Goal: Navigation & Orientation: Find specific page/section

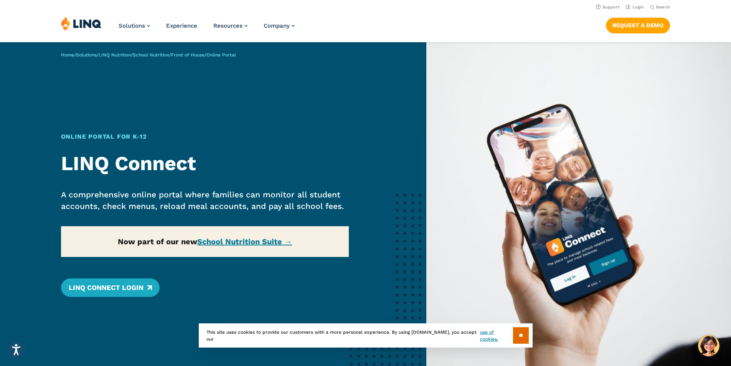
click at [85, 26] on img at bounding box center [81, 23] width 41 height 15
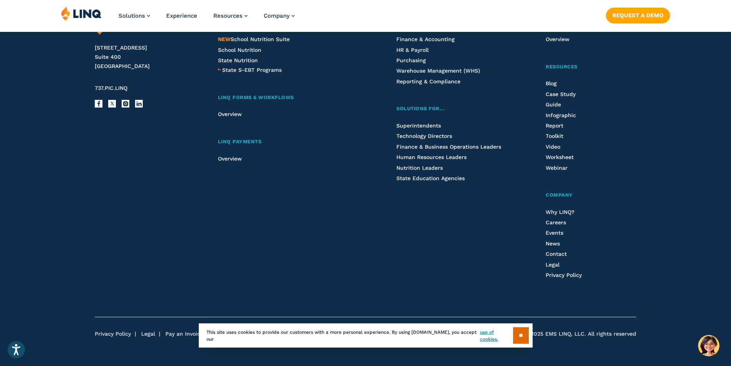
scroll to position [2035, 0]
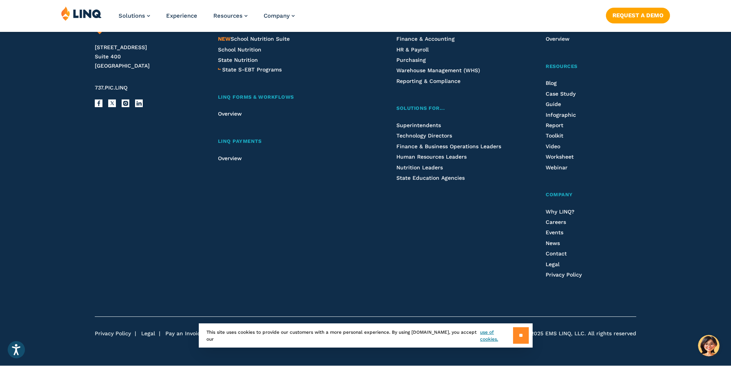
click at [515, 332] on input "**" at bounding box center [521, 335] width 16 height 17
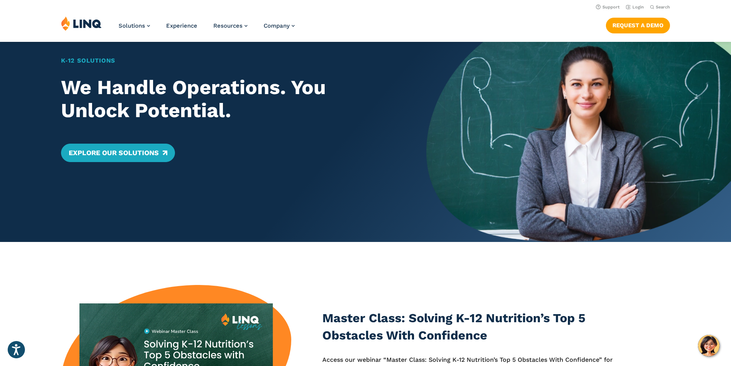
scroll to position [0, 0]
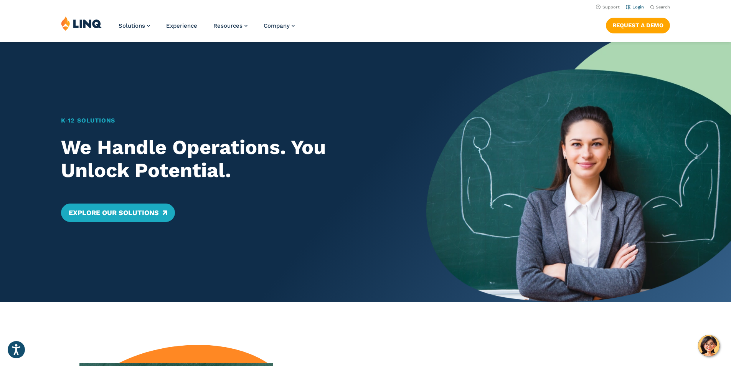
click at [626, 6] on link "Login" at bounding box center [635, 7] width 18 height 5
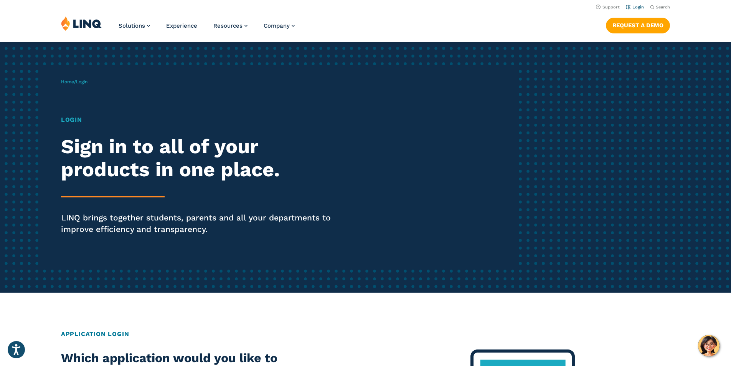
click at [634, 7] on link "Login" at bounding box center [635, 7] width 18 height 5
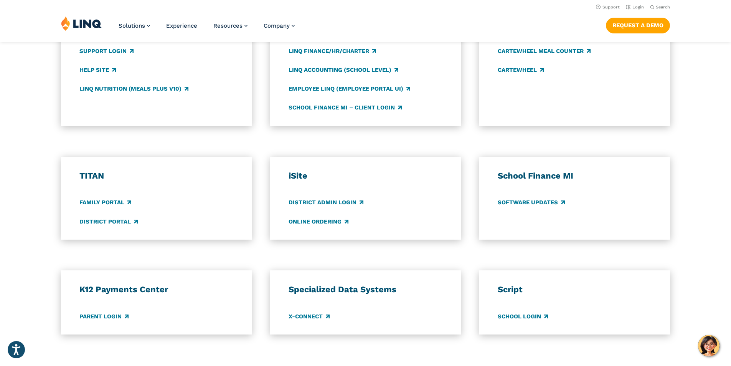
scroll to position [384, 0]
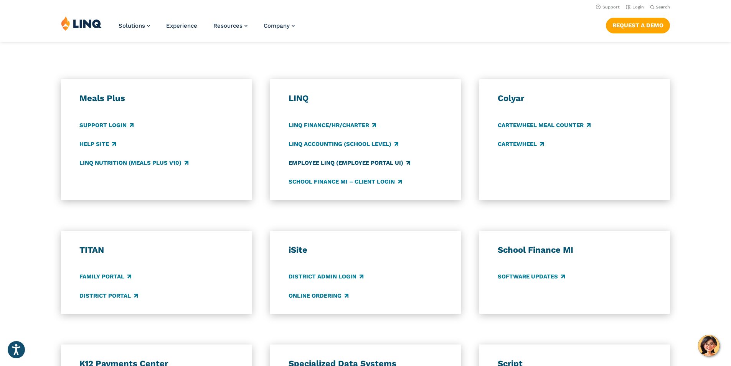
click at [344, 162] on link "Employee LINQ (Employee Portal UI)" at bounding box center [350, 163] width 122 height 8
click at [323, 142] on link "LINQ Accounting (school level)" at bounding box center [344, 144] width 110 height 8
click at [117, 160] on link "LINQ Nutrition (Meals Plus v10)" at bounding box center [133, 163] width 109 height 8
click at [99, 124] on link "Support Login" at bounding box center [106, 125] width 54 height 8
click at [103, 292] on link "District Portal" at bounding box center [108, 295] width 58 height 8
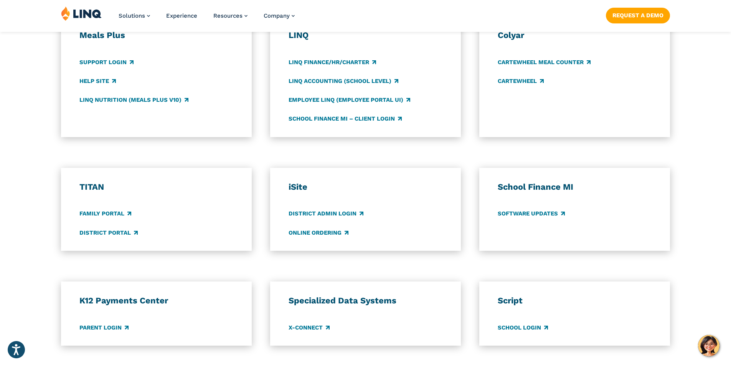
scroll to position [461, 0]
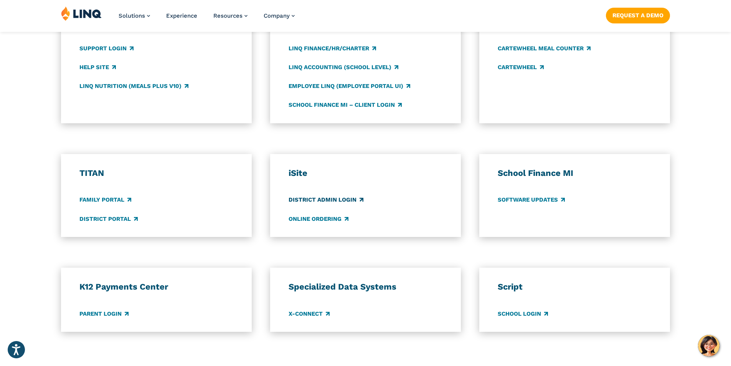
click at [335, 200] on link "District Admin Login" at bounding box center [326, 200] width 75 height 8
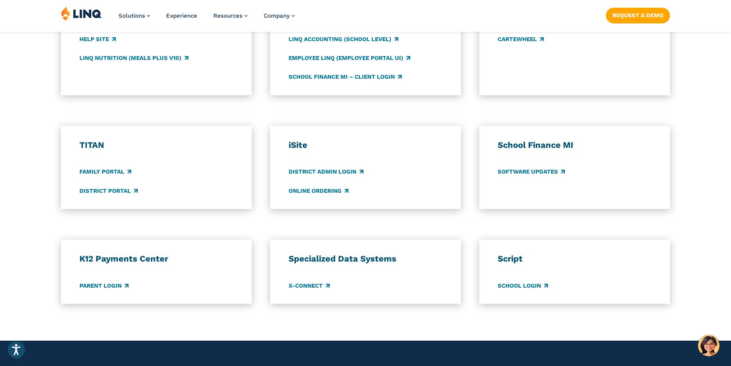
scroll to position [499, 0]
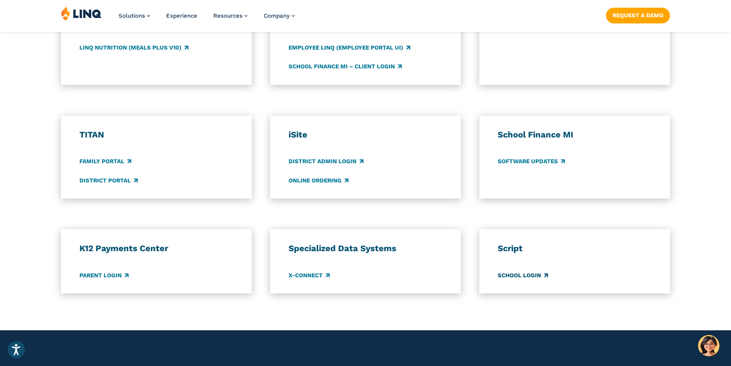
click at [531, 276] on link "School Login" at bounding box center [523, 275] width 50 height 8
click at [111, 179] on link "District Portal" at bounding box center [108, 180] width 58 height 8
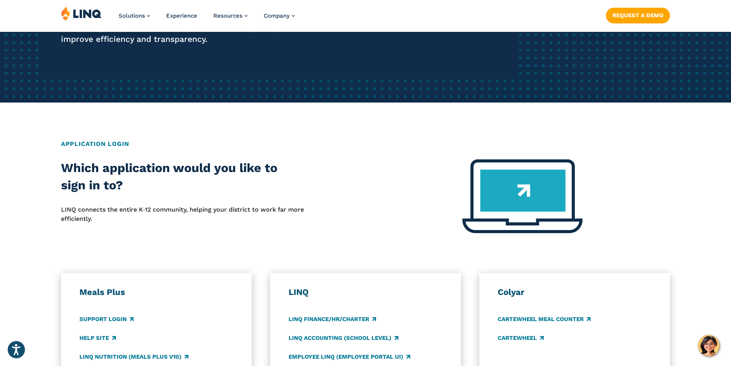
scroll to position [230, 0]
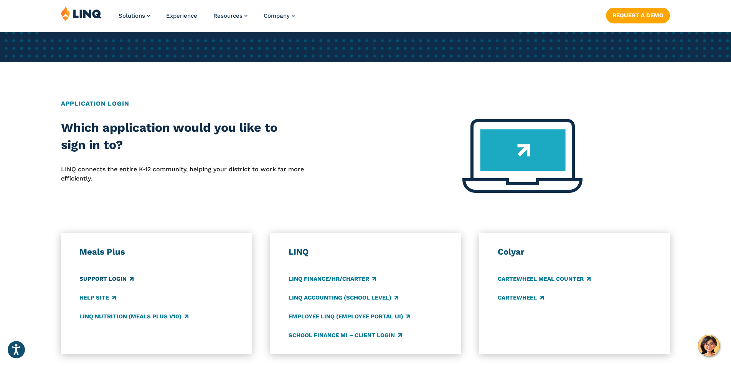
click at [115, 275] on link "Support Login" at bounding box center [106, 279] width 54 height 8
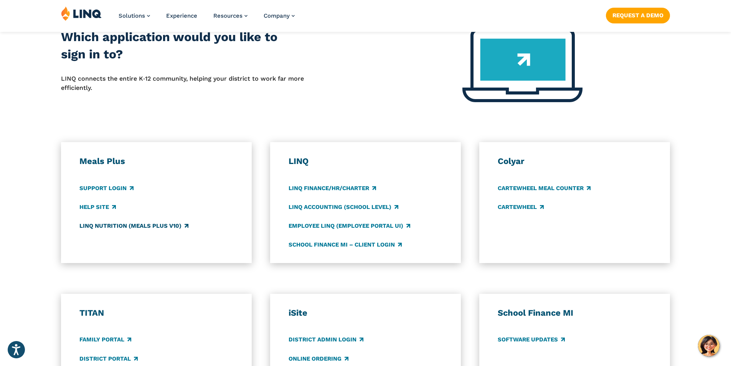
scroll to position [346, 0]
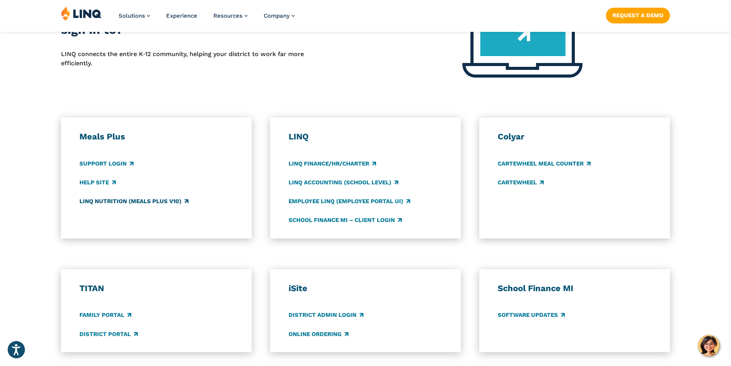
click at [145, 203] on link "LINQ Nutrition (Meals Plus v10)" at bounding box center [133, 201] width 109 height 8
click at [365, 200] on link "Employee LINQ (Employee Portal UI)" at bounding box center [350, 201] width 122 height 8
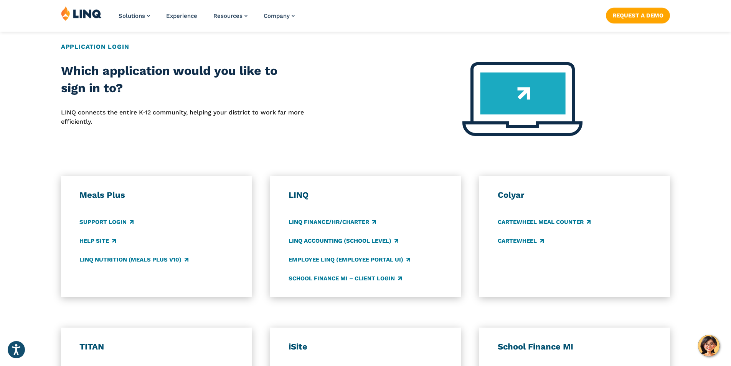
scroll to position [307, 0]
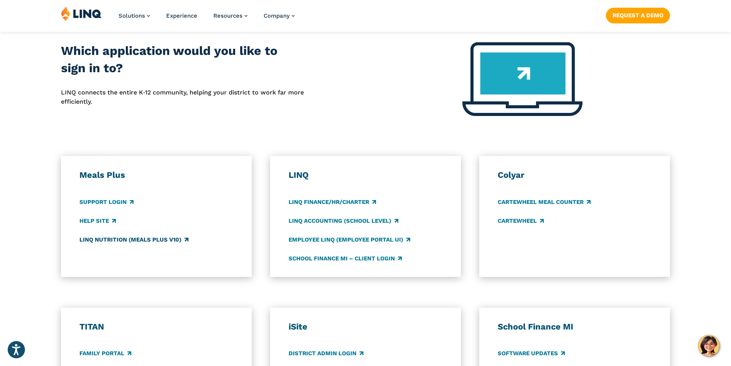
click at [111, 238] on link "LINQ Nutrition (Meals Plus v10)" at bounding box center [133, 239] width 109 height 8
click at [333, 200] on link "LINQ Finance/HR/Charter" at bounding box center [333, 202] width 88 height 8
click at [335, 221] on link "LINQ Accounting (school level)" at bounding box center [344, 221] width 110 height 8
click at [335, 238] on link "Employee LINQ (Employee Portal UI)" at bounding box center [350, 239] width 122 height 8
click at [310, 255] on link "School Finance MI – Client Login" at bounding box center [345, 258] width 113 height 8
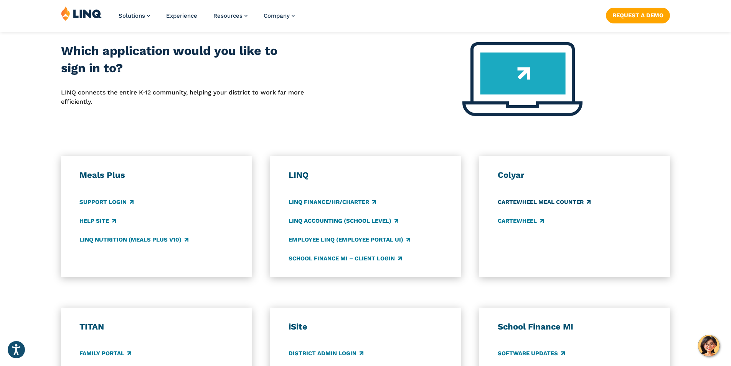
click at [549, 202] on link "CARTEWHEEL Meal Counter" at bounding box center [544, 202] width 93 height 8
click at [523, 221] on link "CARTEWHEEL" at bounding box center [521, 221] width 46 height 8
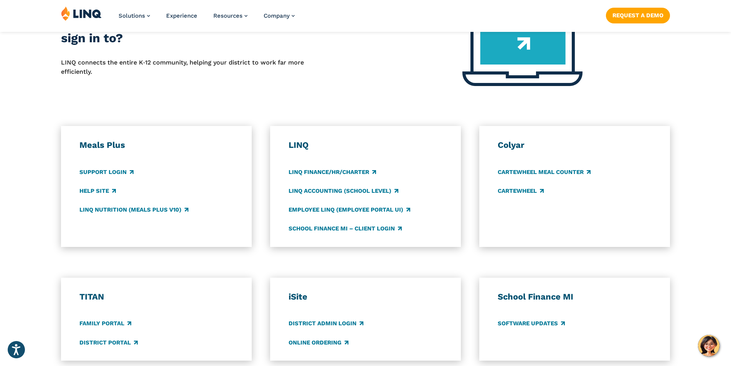
scroll to position [499, 0]
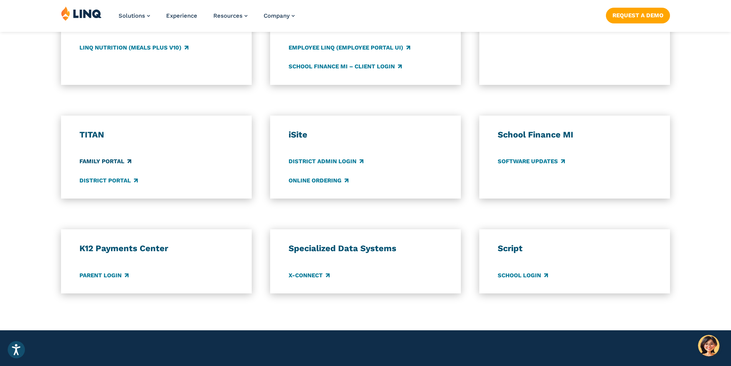
click at [91, 162] on link "Family Portal" at bounding box center [105, 161] width 52 height 8
